Goal: Communication & Community: Answer question/provide support

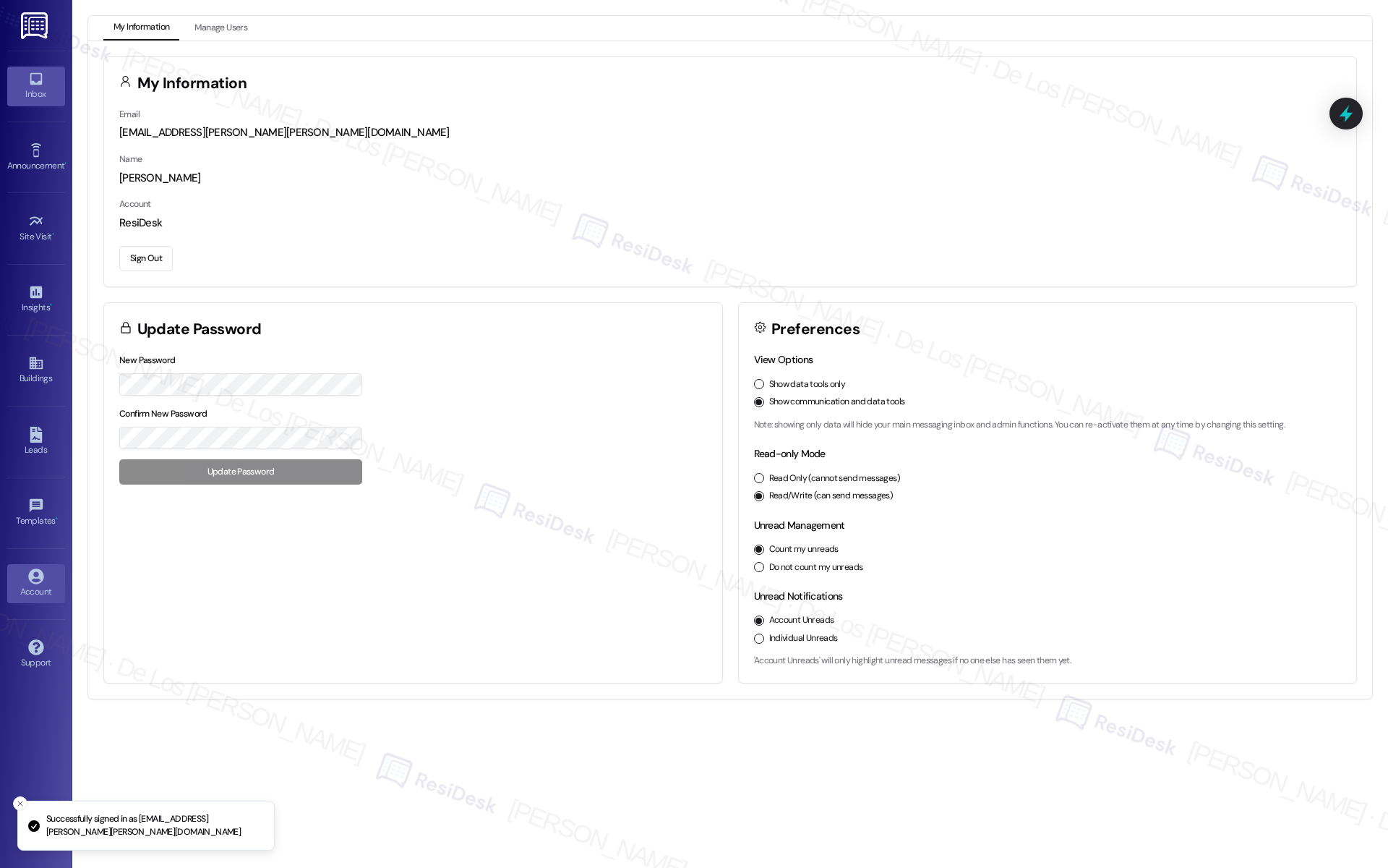
click at [42, 82] on icon at bounding box center [36, 78] width 16 height 16
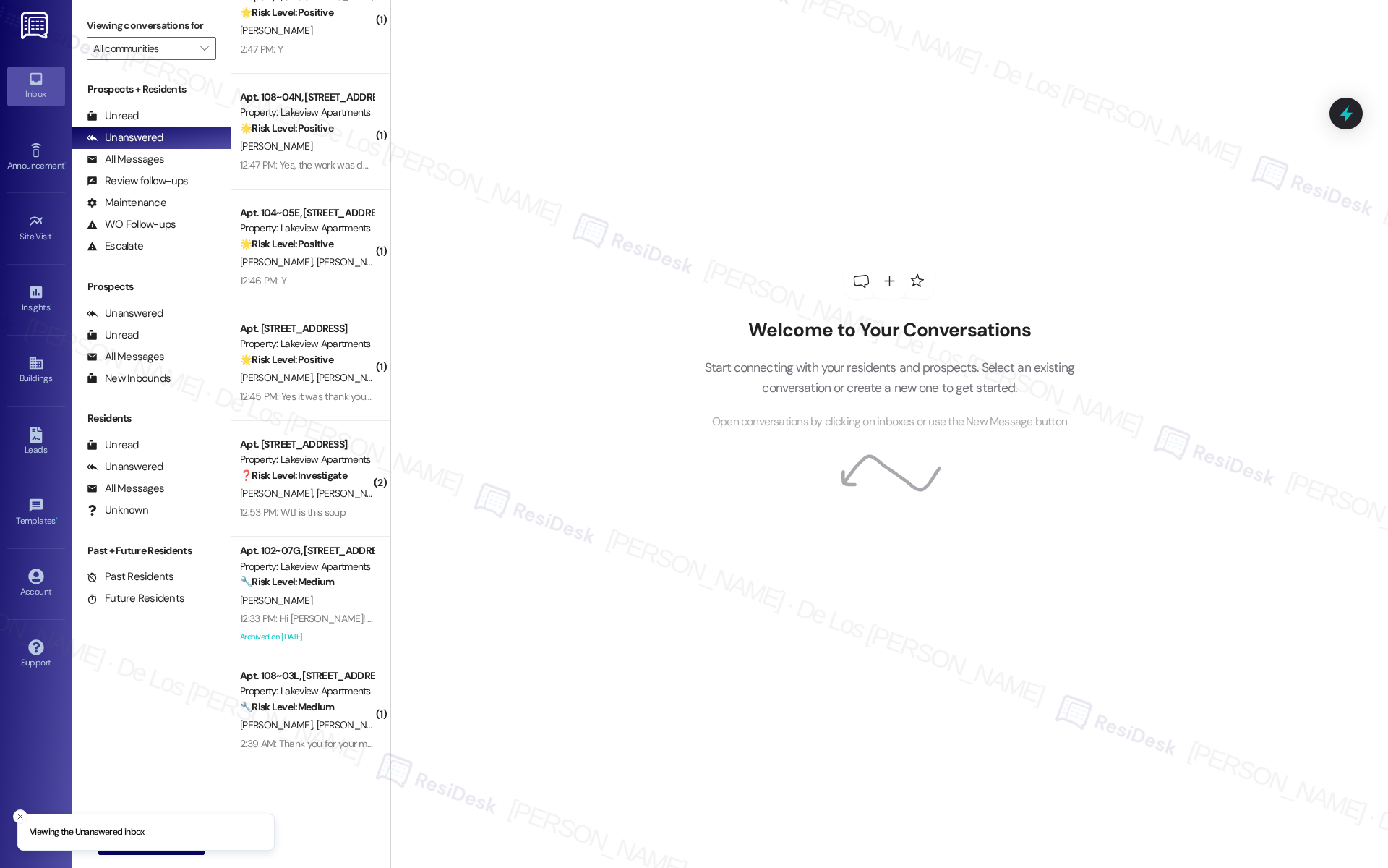
scroll to position [738, 0]
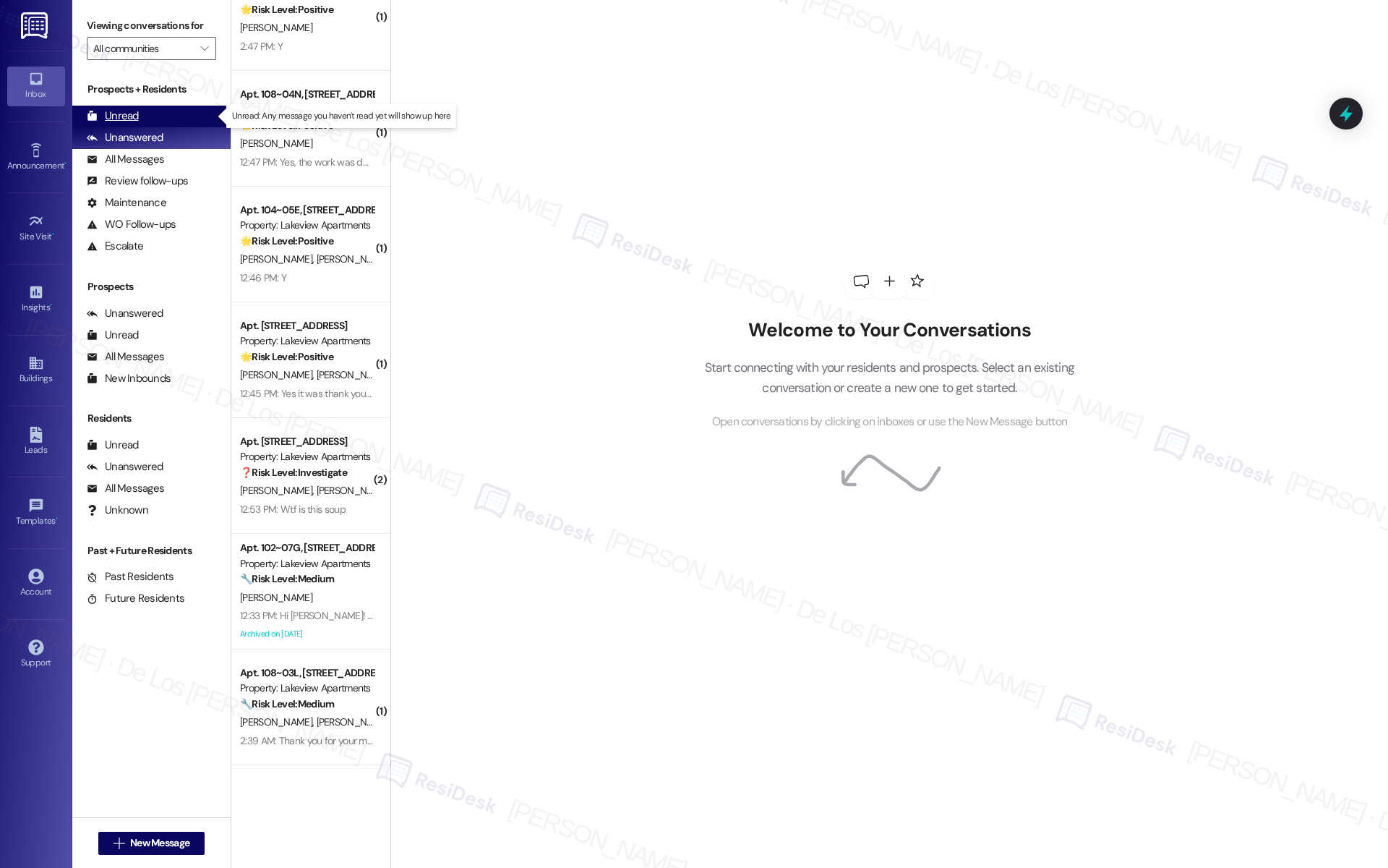
click at [179, 117] on div "Unread (0)" at bounding box center [152, 116] width 159 height 22
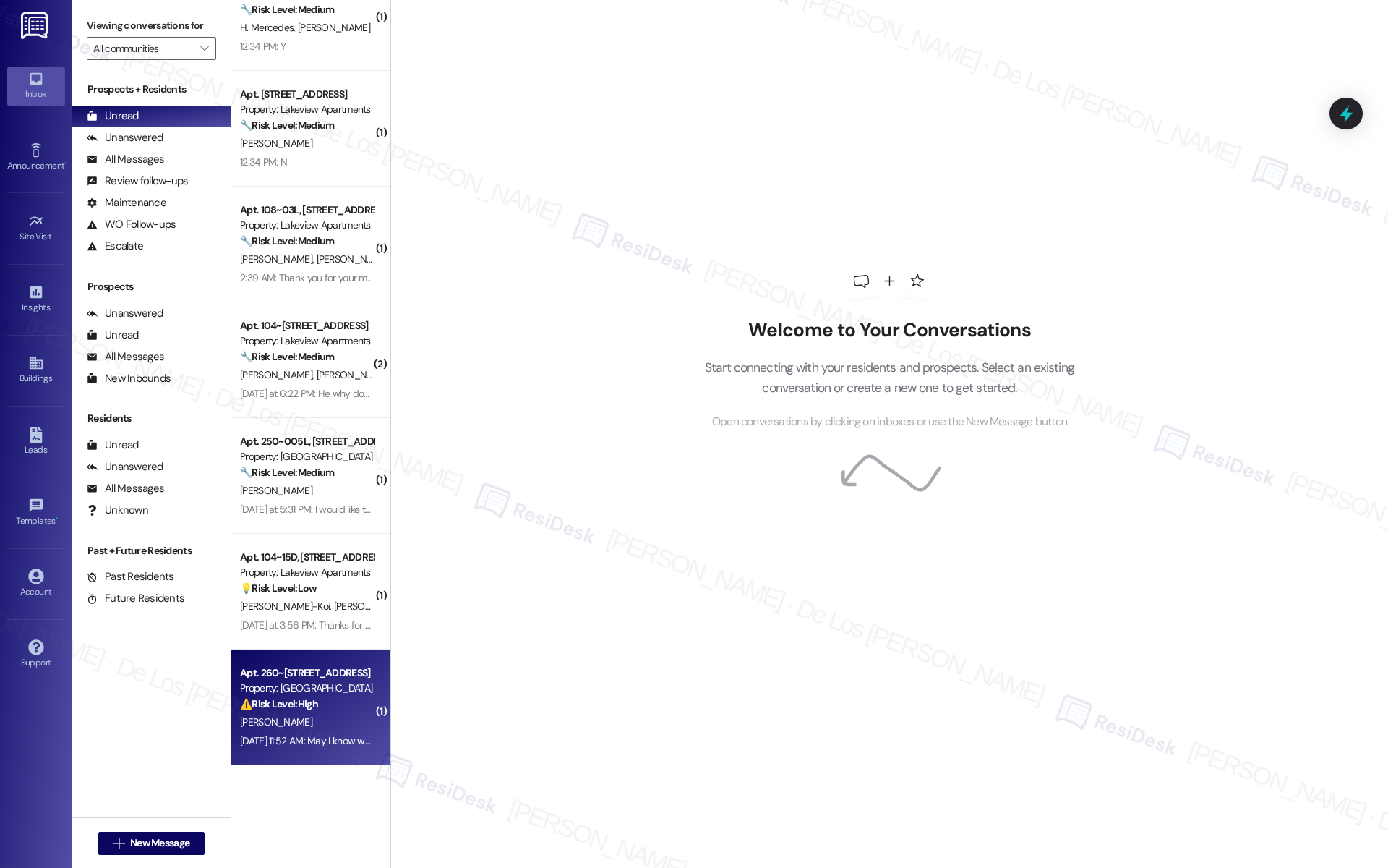
click at [292, 671] on div "Apt. 260~[STREET_ADDRESS]" at bounding box center [307, 672] width 134 height 15
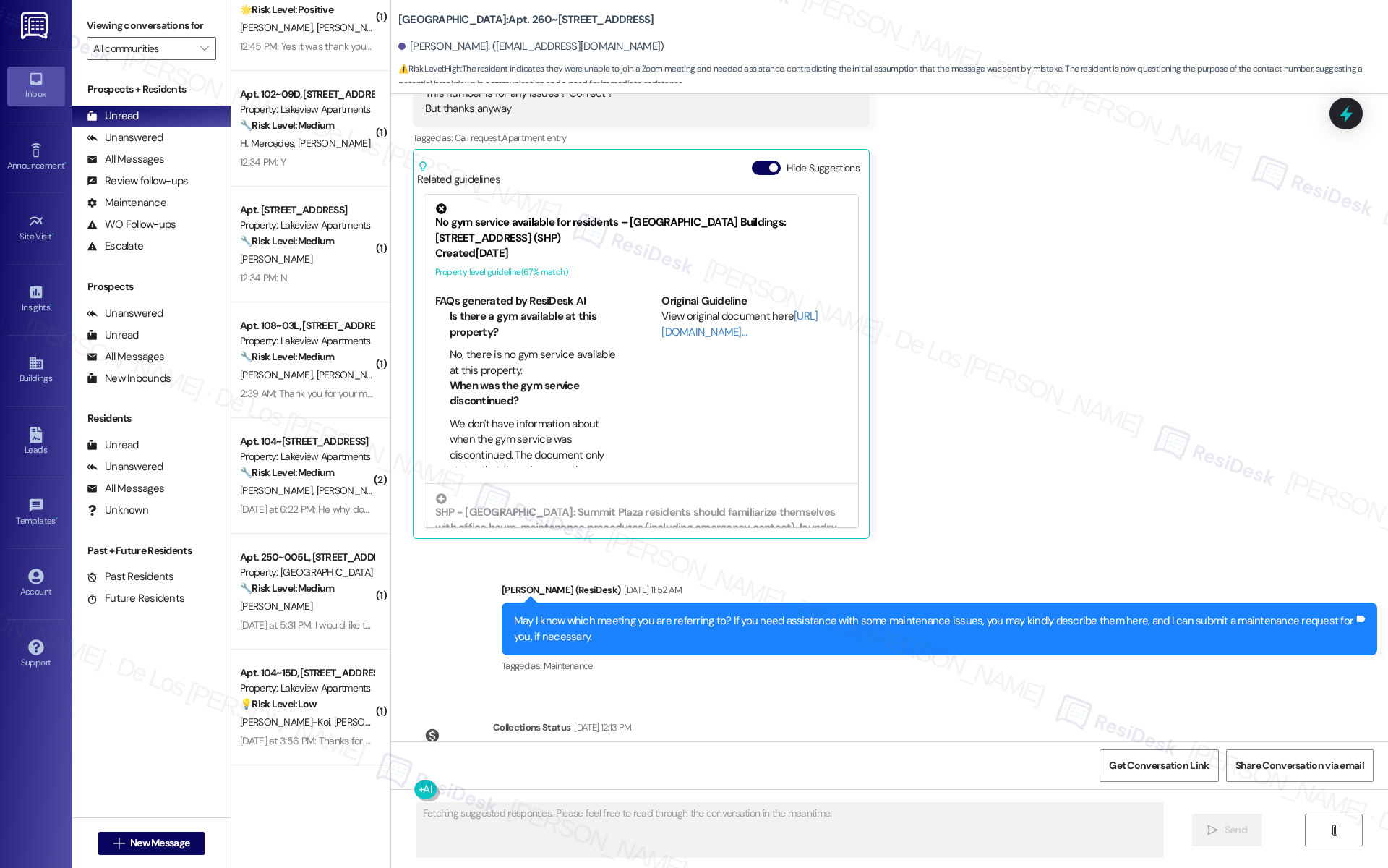
scroll to position [1940, 0]
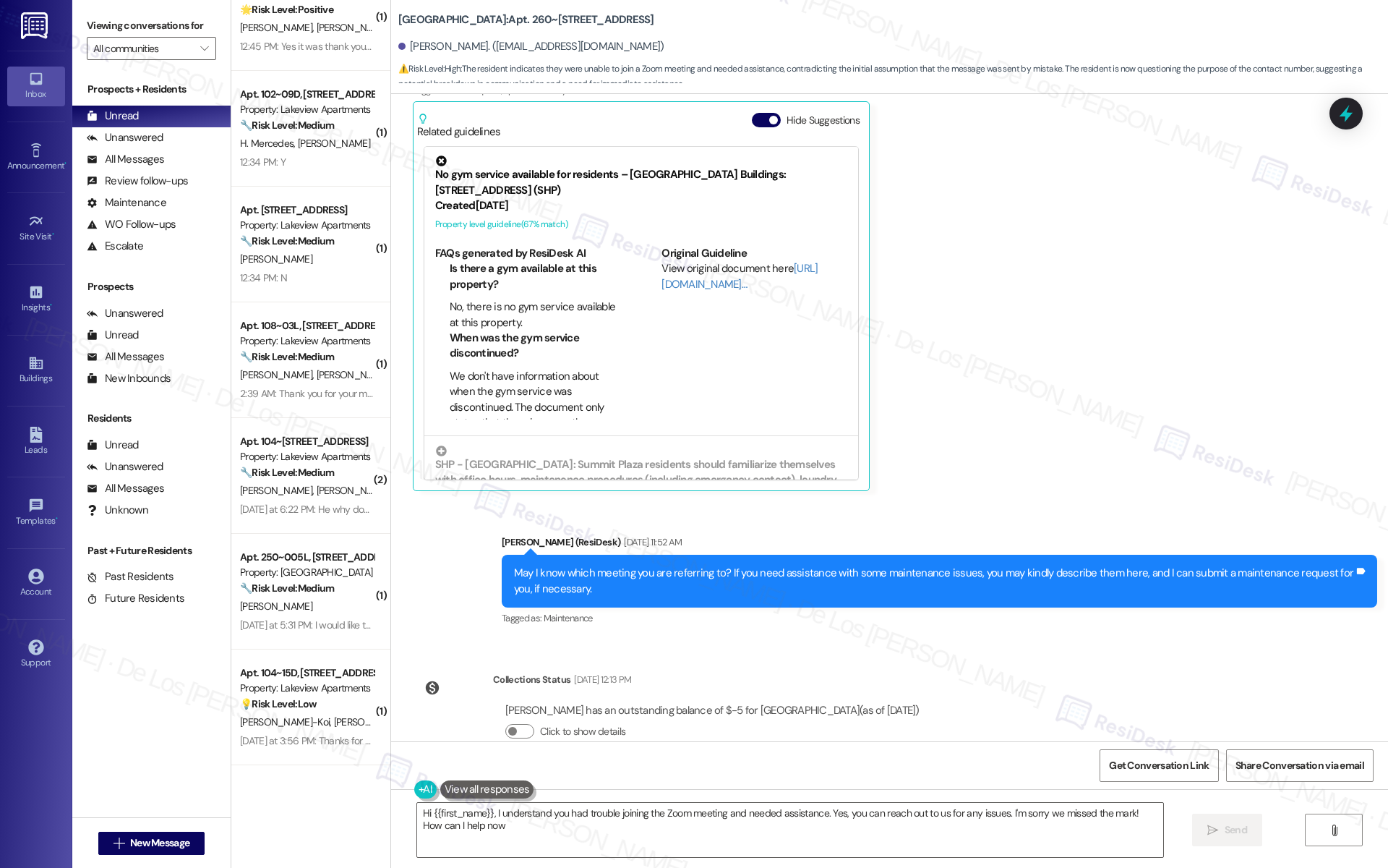
type textarea "Hi {{first_name}}, I understand you had trouble joining the Zoom meeting and ne…"
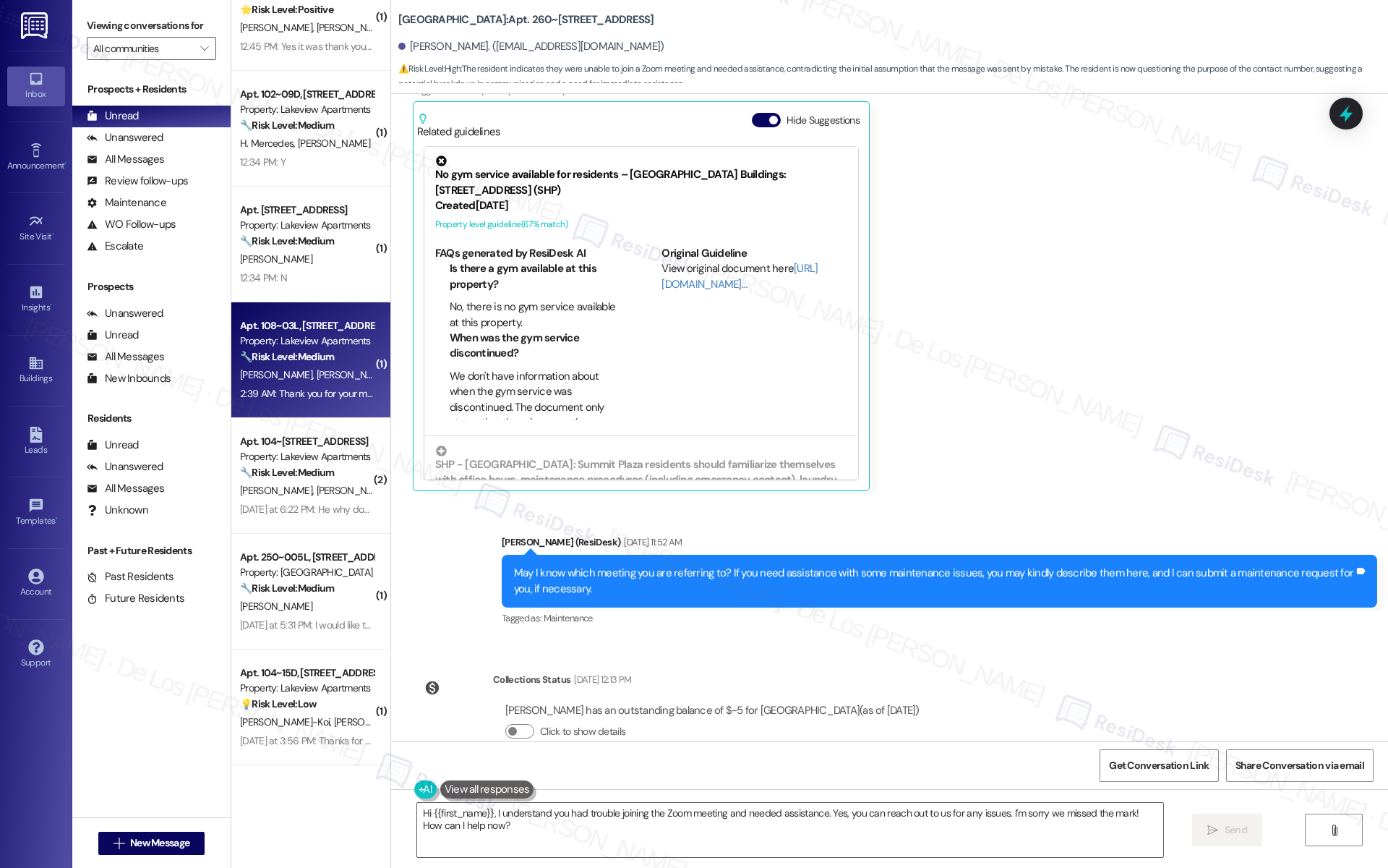
scroll to position [0, 0]
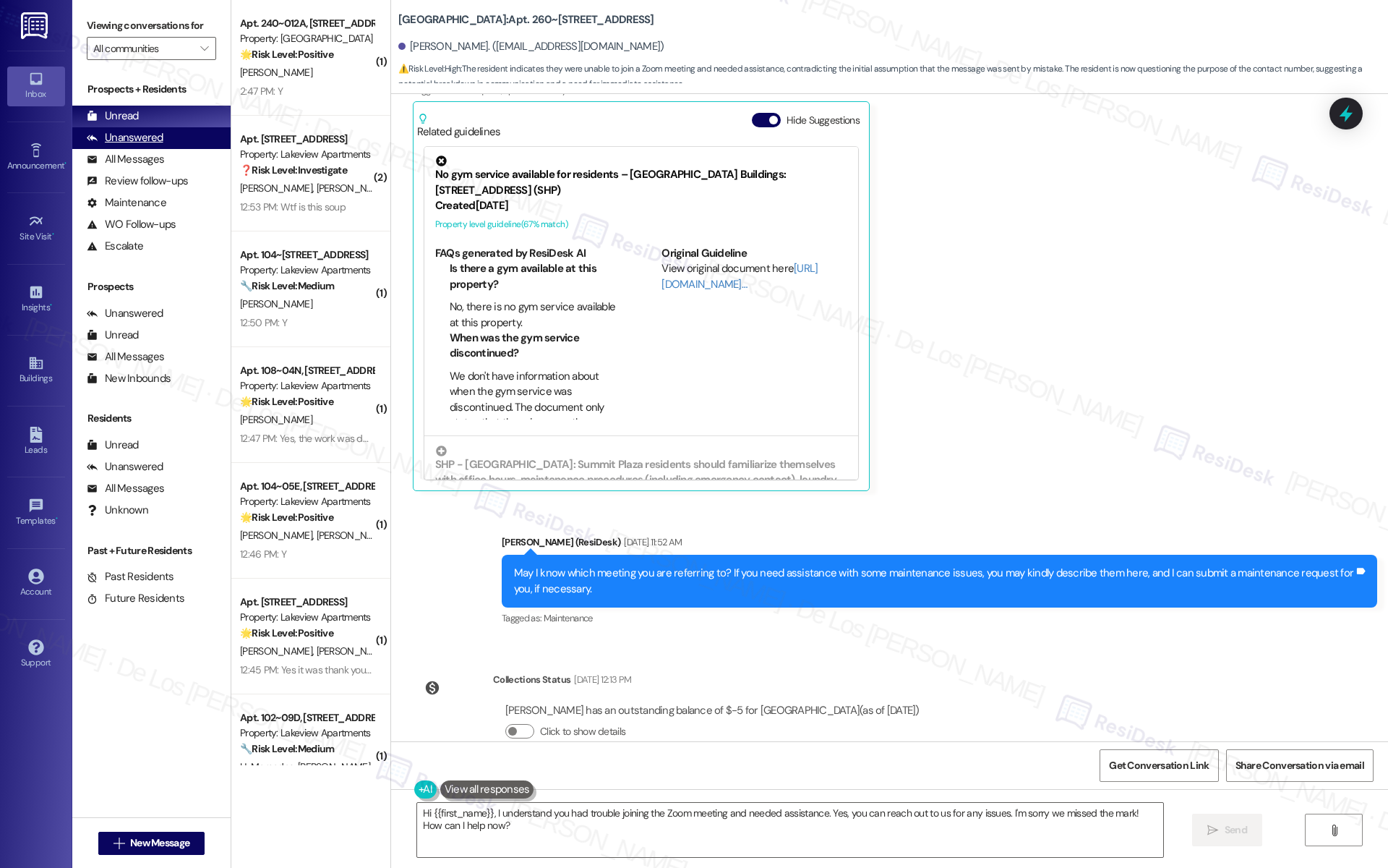
click at [158, 140] on div "Unanswered" at bounding box center [124, 137] width 77 height 15
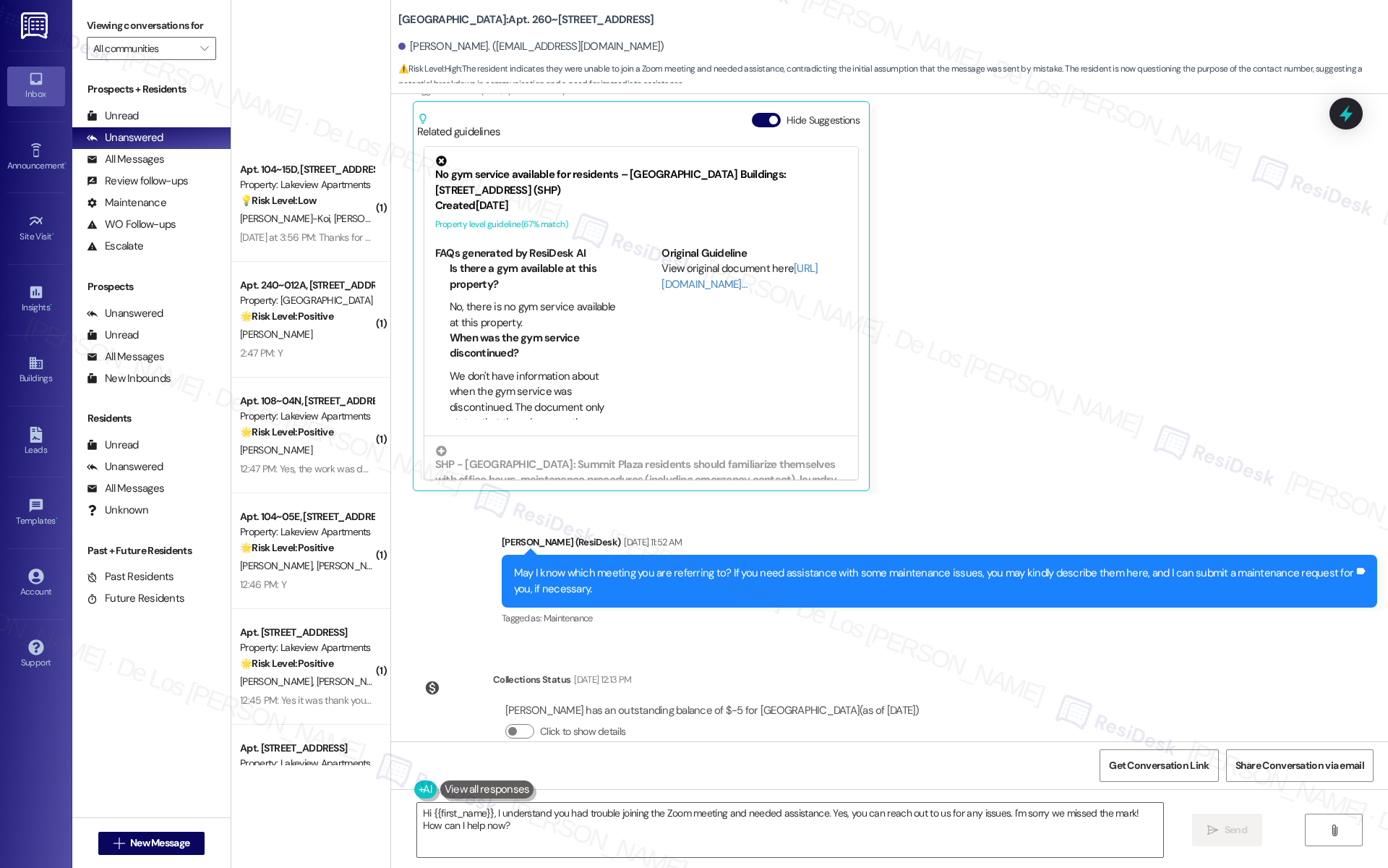
scroll to position [738, 0]
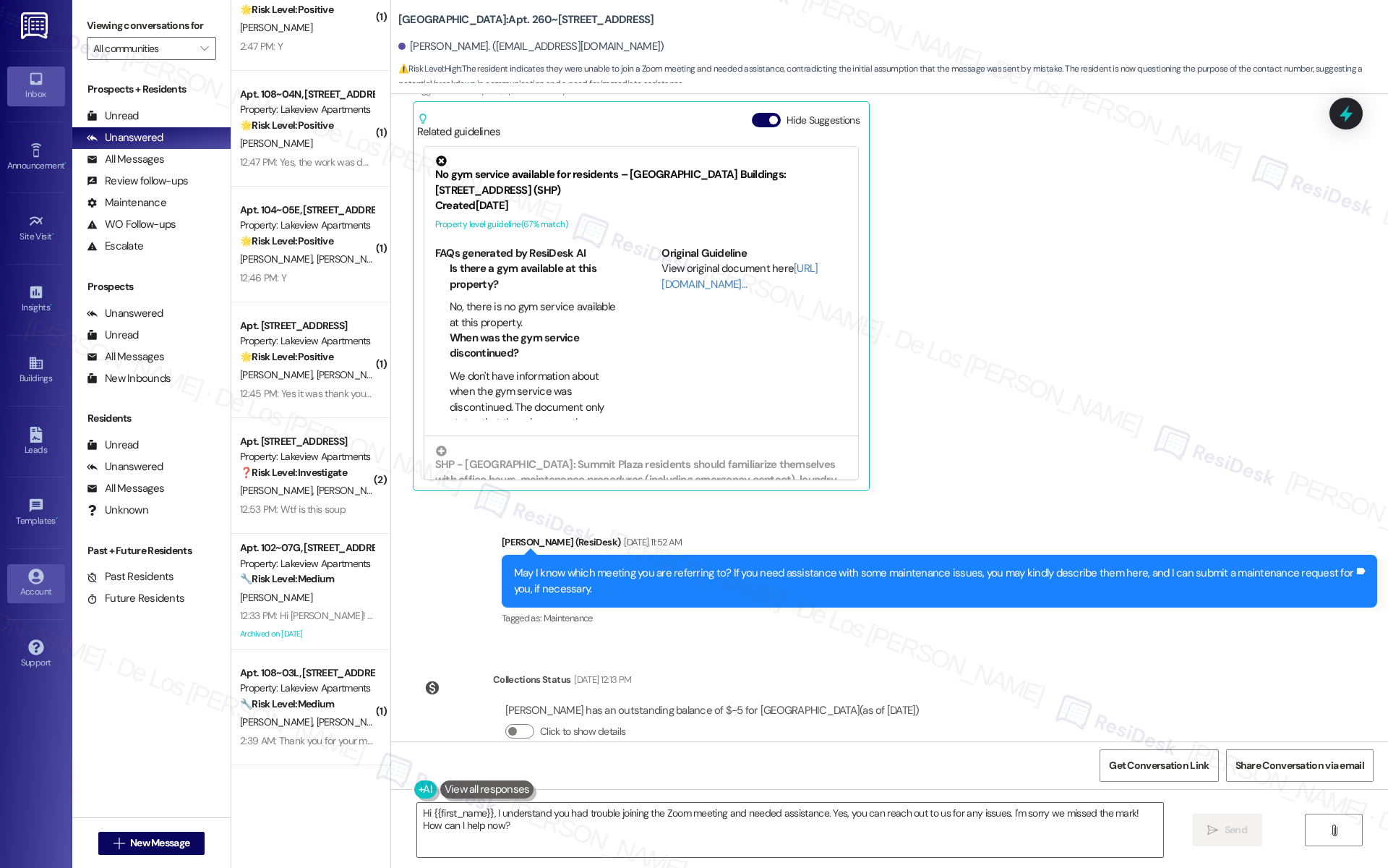
click at [42, 571] on icon at bounding box center [35, 575] width 15 height 15
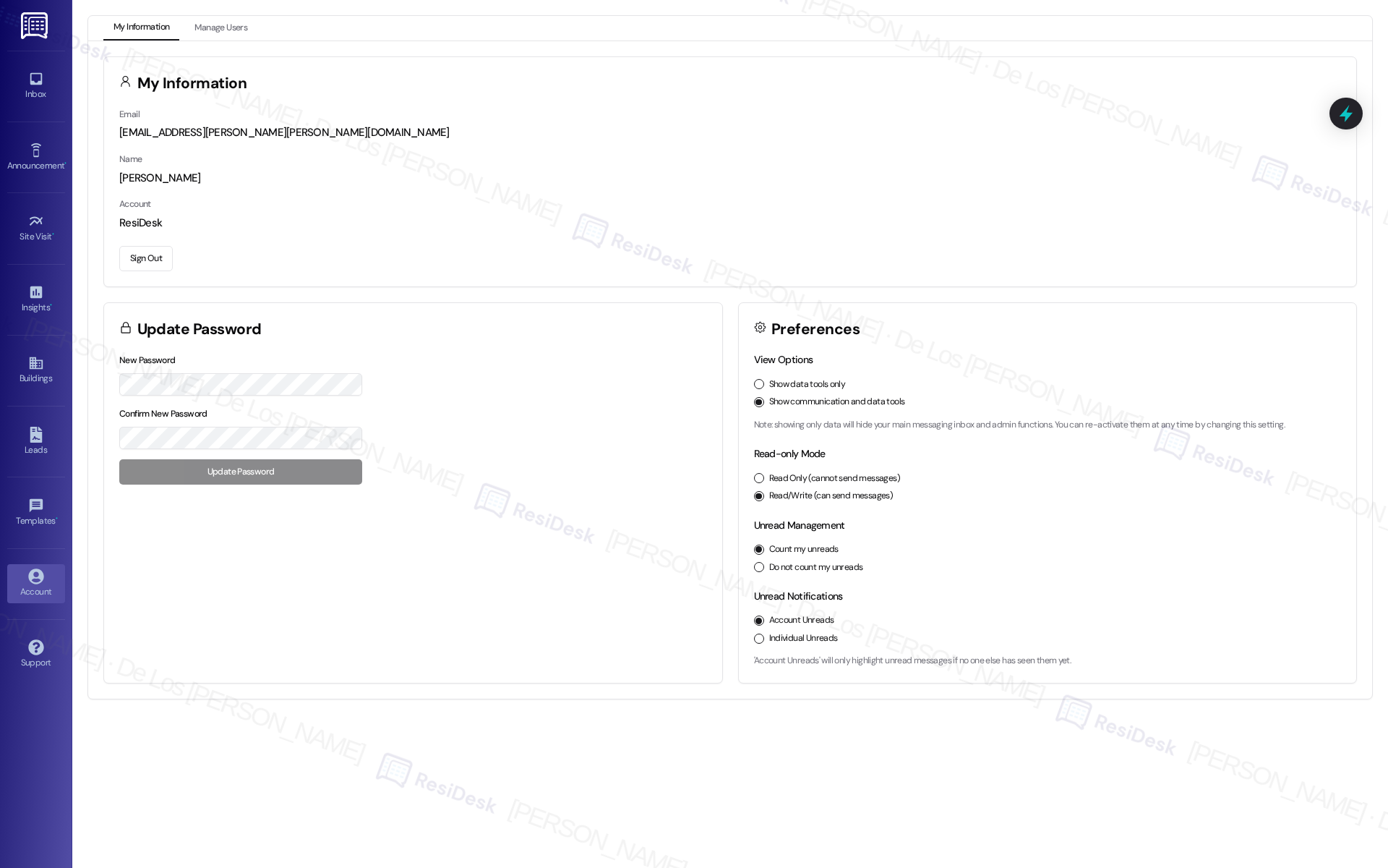
click at [132, 256] on button "Sign Out" at bounding box center [145, 258] width 54 height 26
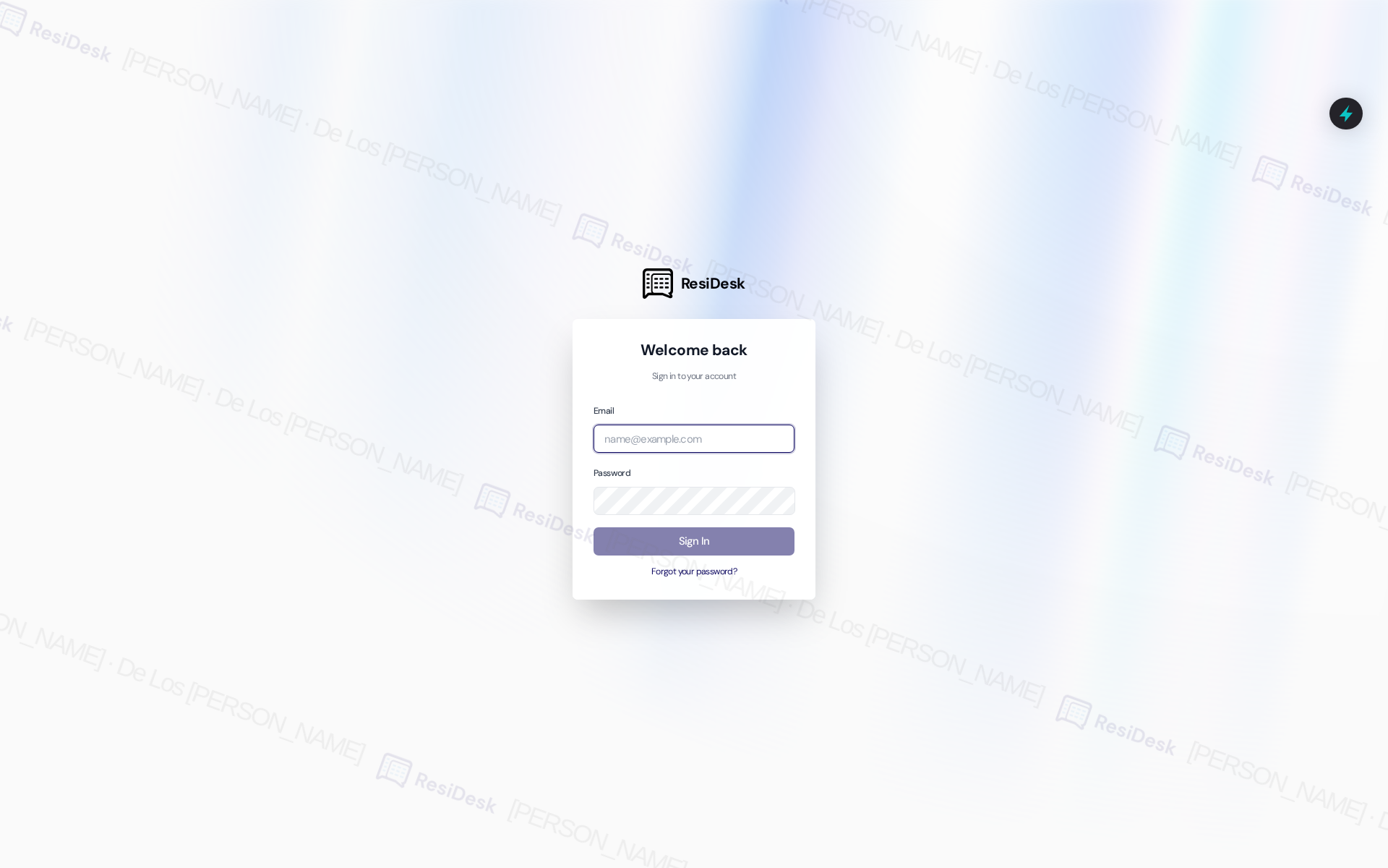
click at [695, 434] on input "email" at bounding box center [694, 439] width 201 height 28
type input "[EMAIL_ADDRESS][PERSON_NAME][PERSON_NAME][DOMAIN_NAME]"
